Goal: Register for event/course

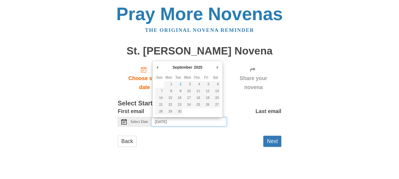
click at [194, 124] on input "[DATE]" at bounding box center [188, 121] width 75 height 9
type input "Tuesday, September 2nd"
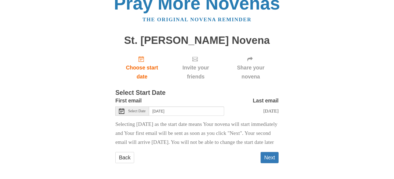
scroll to position [24, 0]
click at [268, 159] on button "Next" at bounding box center [270, 157] width 18 height 11
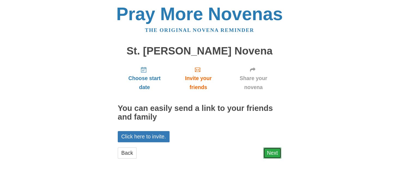
click at [273, 155] on link "Next" at bounding box center [272, 152] width 18 height 11
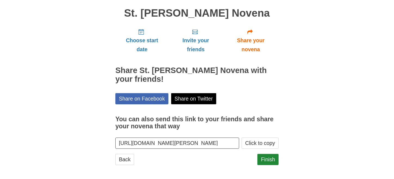
scroll to position [39, 0]
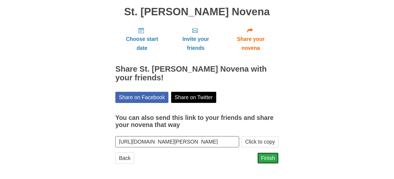
click at [267, 156] on link "Finish" at bounding box center [268, 157] width 21 height 11
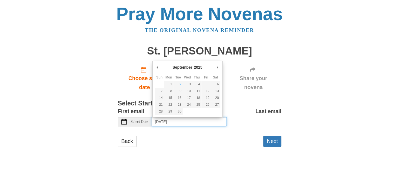
click at [203, 119] on input "[DATE]" at bounding box center [188, 121] width 75 height 9
type input "[DATE]"
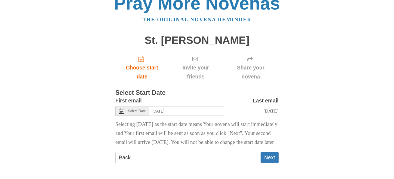
scroll to position [13, 0]
click at [267, 163] on button "Next" at bounding box center [270, 157] width 18 height 11
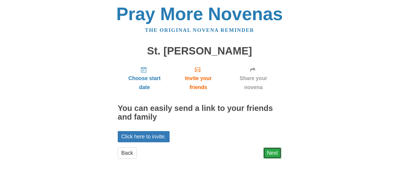
click at [271, 153] on link "Next" at bounding box center [272, 152] width 18 height 11
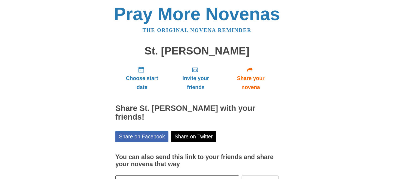
scroll to position [29, 0]
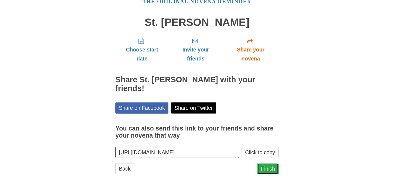
click at [265, 163] on link "Finish" at bounding box center [268, 168] width 21 height 11
